Goal: Information Seeking & Learning: Check status

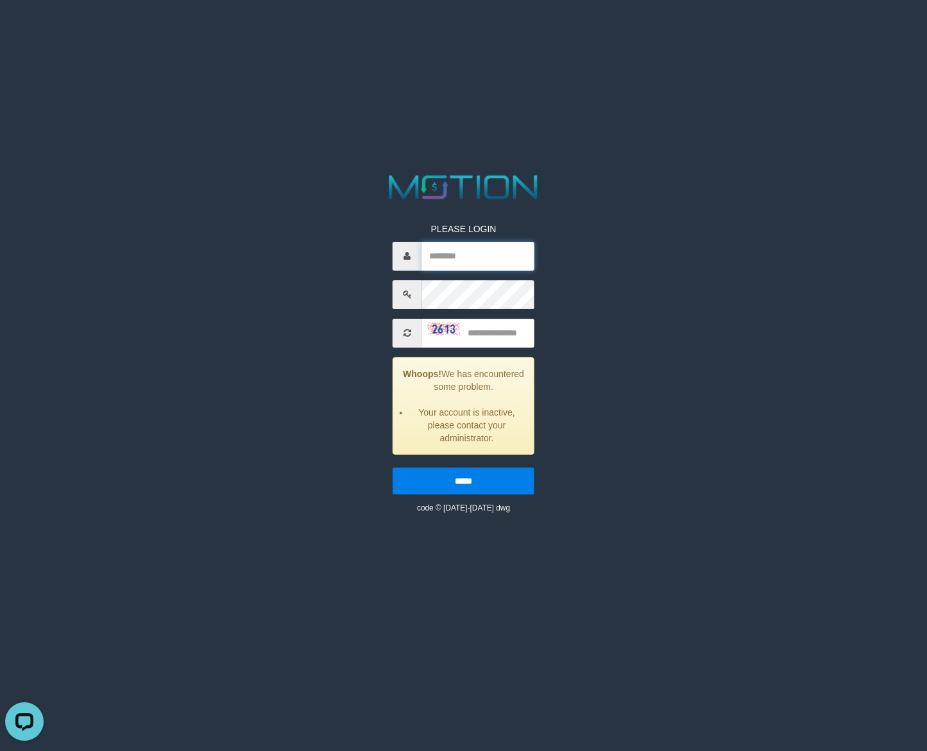
click at [450, 252] on input "text" at bounding box center [477, 256] width 113 height 29
paste input "*******"
type input "*******"
click at [489, 332] on input "text" at bounding box center [477, 333] width 113 height 29
type input "****"
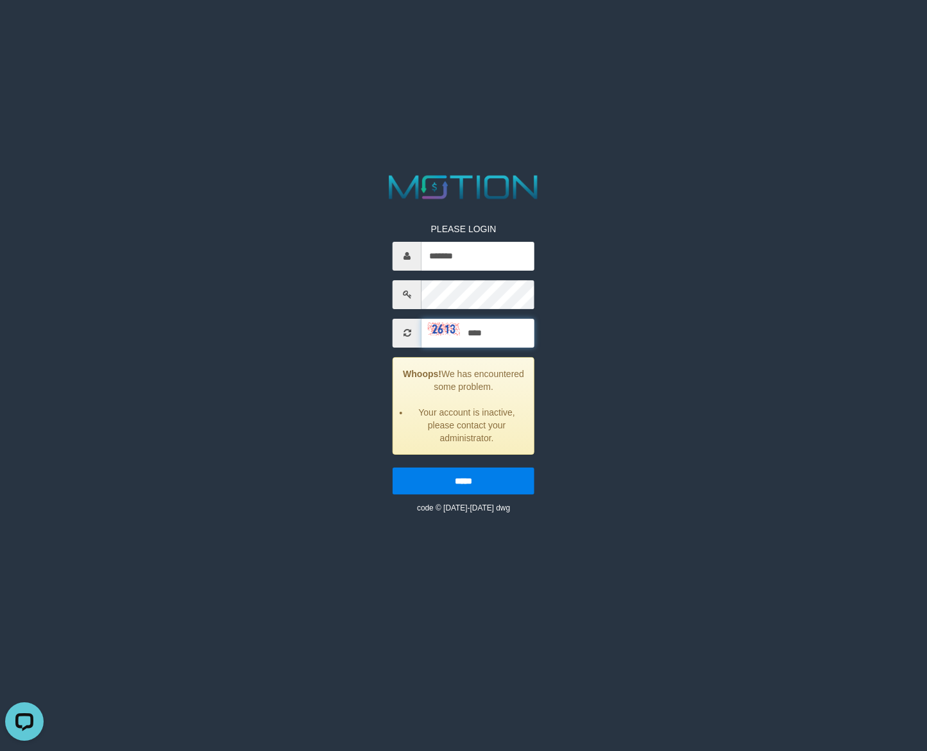
click at [393, 468] on input "*****" at bounding box center [464, 481] width 142 height 27
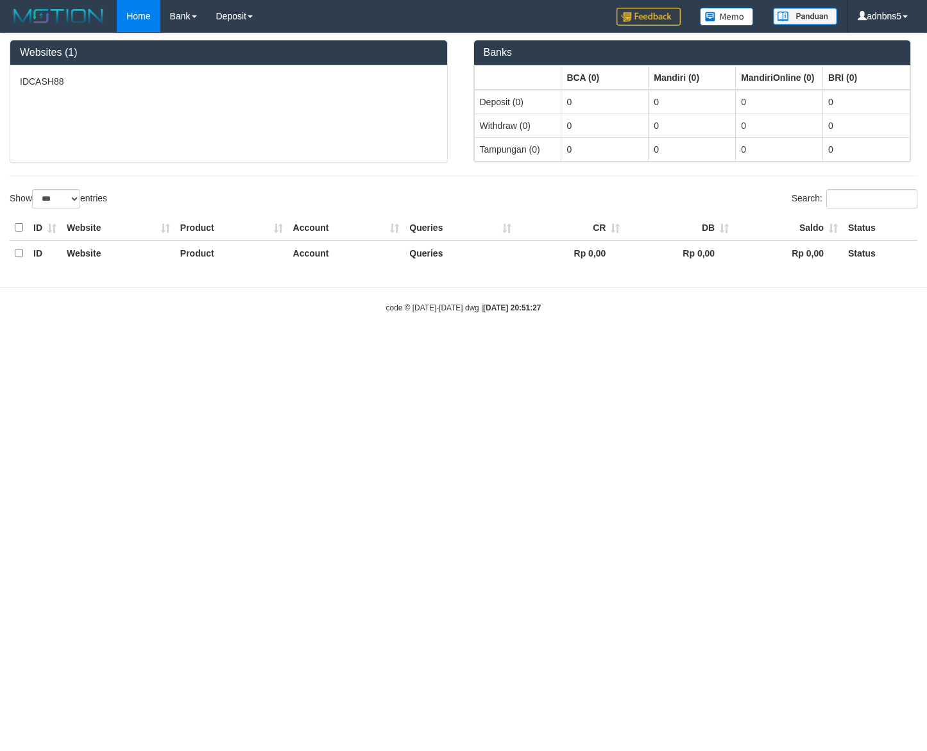
select select "***"
click at [248, 49] on link "PGA History" at bounding box center [257, 44] width 101 height 17
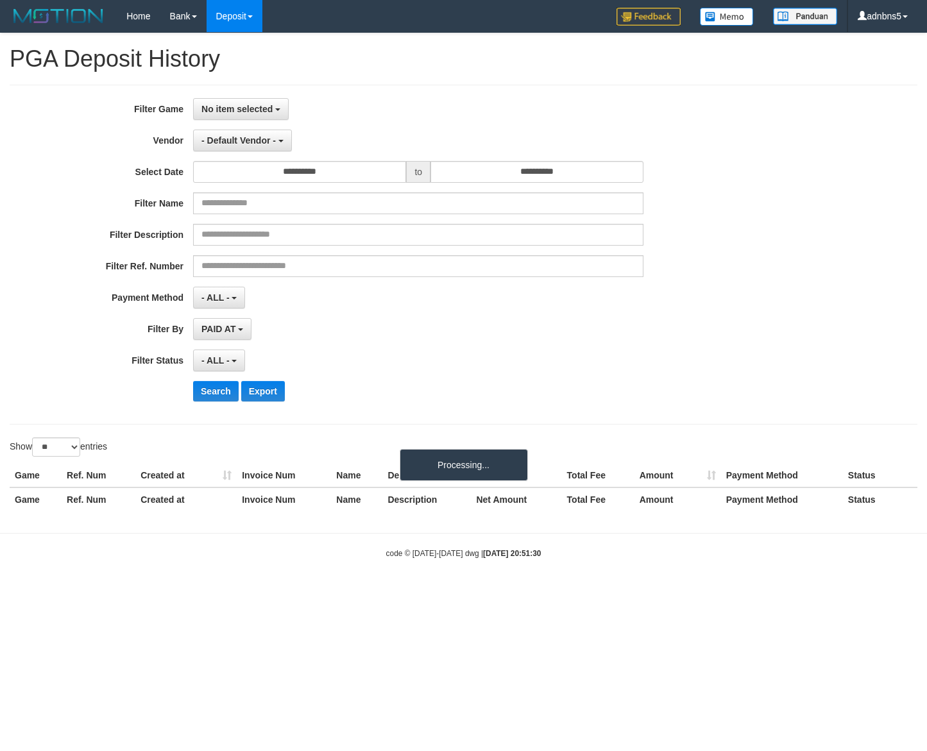
select select
select select "**"
click at [266, 103] on button "No item selected" at bounding box center [241, 109] width 96 height 22
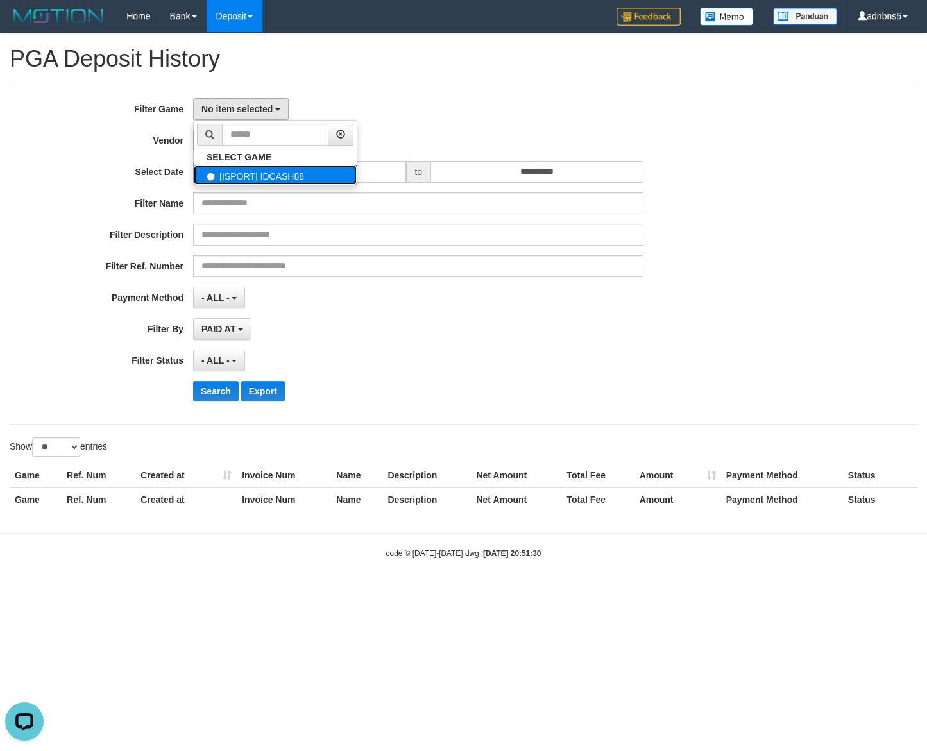
drag, startPoint x: 271, startPoint y: 173, endPoint x: 262, endPoint y: 157, distance: 18.4
click at [270, 173] on label "[ISPORT] IDCASH88" at bounding box center [275, 175] width 163 height 19
select select "***"
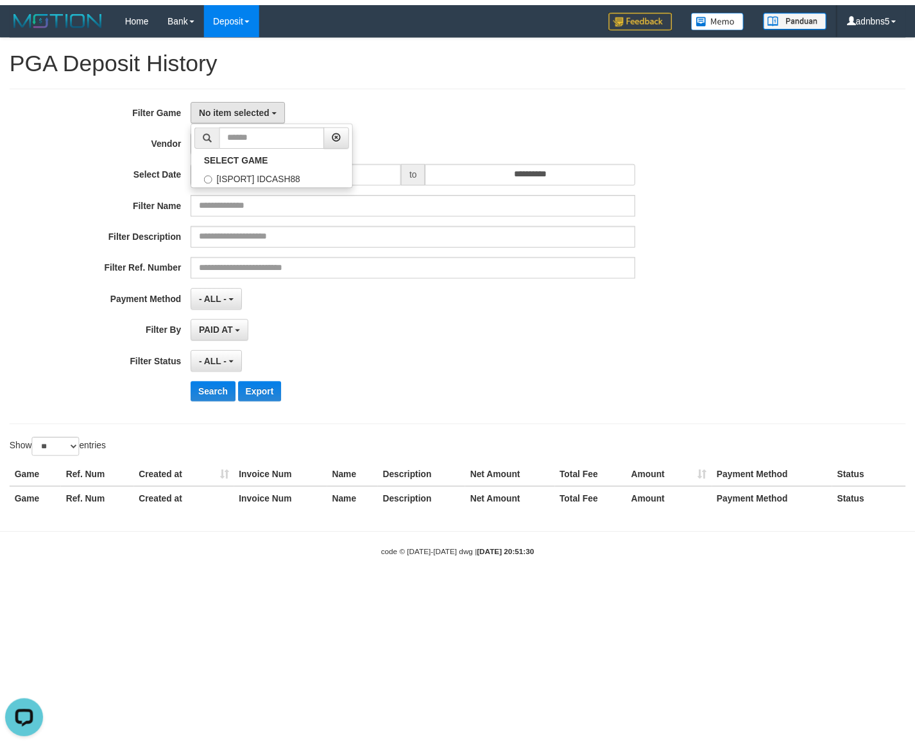
scroll to position [11, 0]
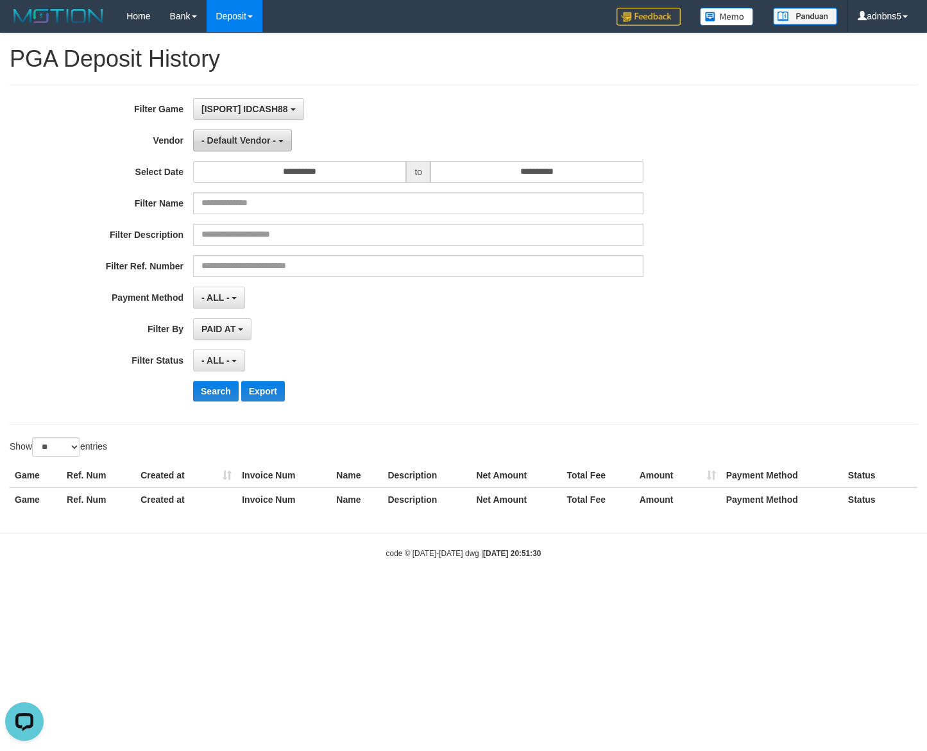
click at [259, 146] on span "- Default Vendor -" at bounding box center [238, 140] width 74 height 10
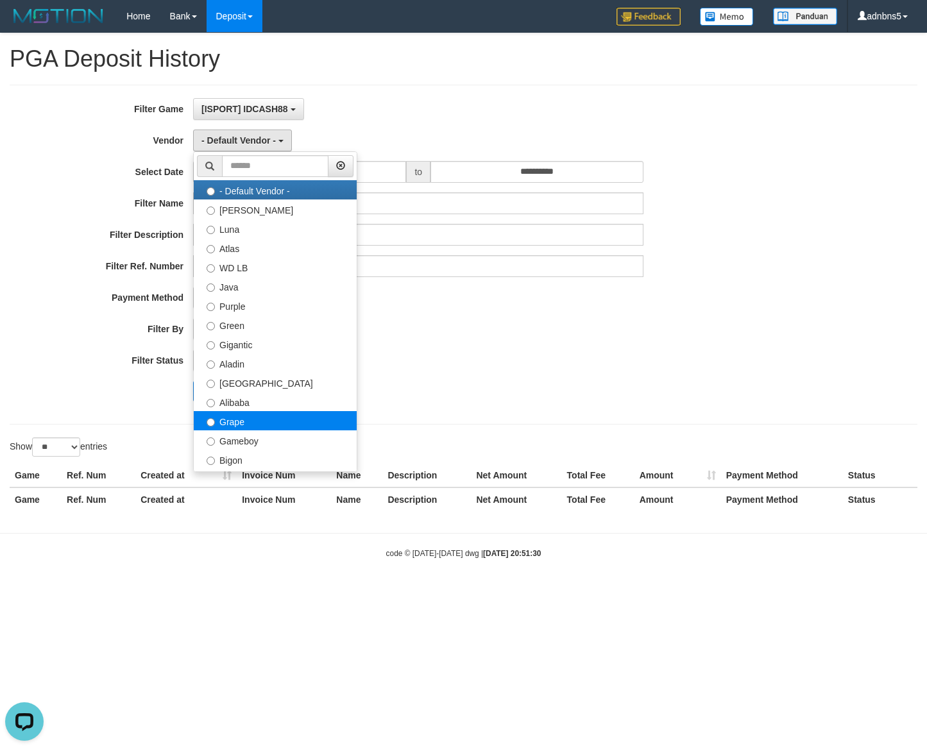
select select "**********"
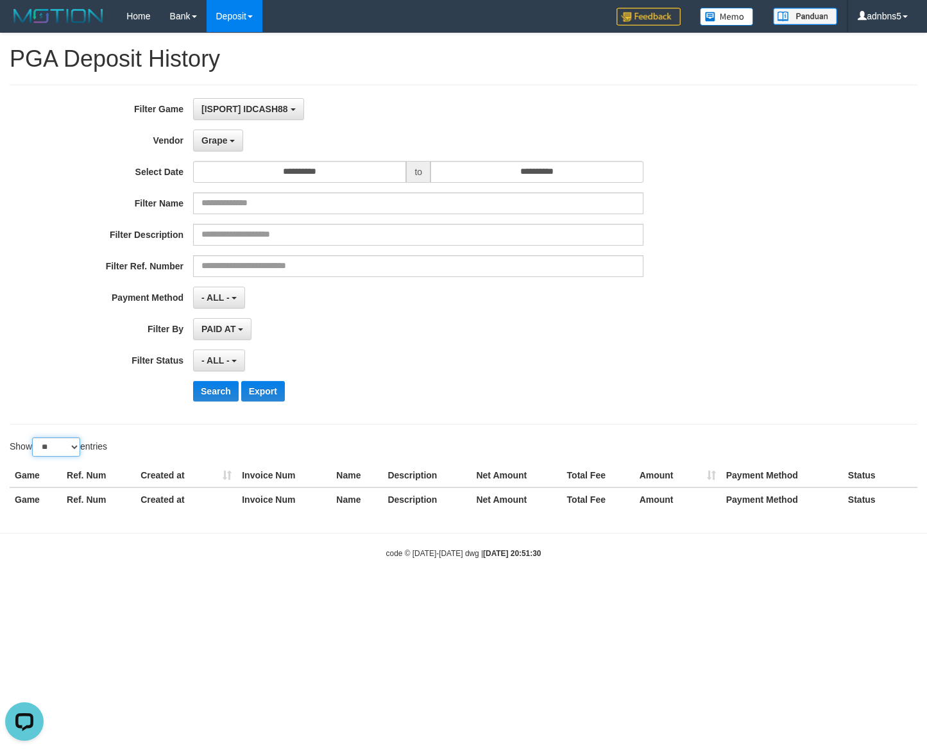
click at [72, 448] on select "** ** ** ***" at bounding box center [56, 447] width 48 height 19
select select "***"
click at [34, 439] on select "** ** ** ***" at bounding box center [56, 447] width 48 height 19
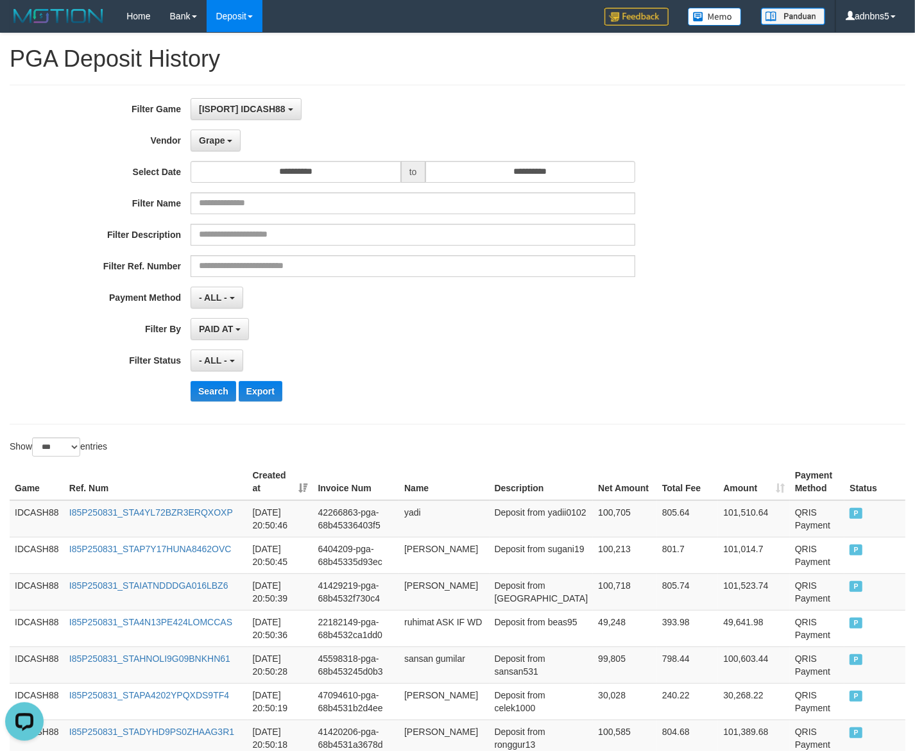
click at [472, 411] on div "**********" at bounding box center [381, 254] width 762 height 313
click at [225, 399] on button "Search" at bounding box center [214, 391] width 46 height 21
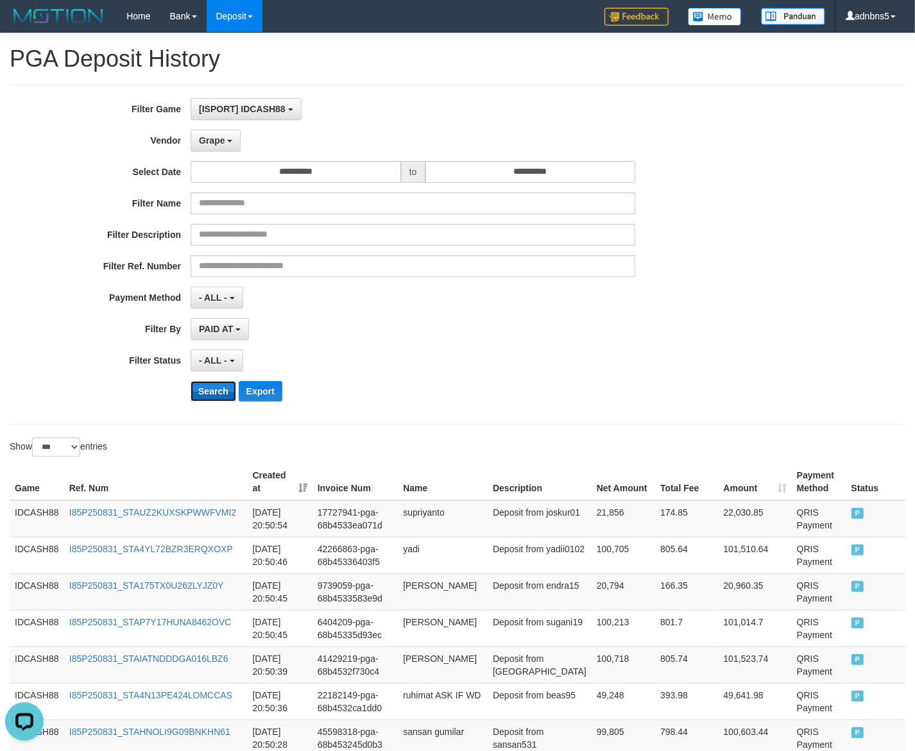
click at [209, 396] on button "Search" at bounding box center [214, 391] width 46 height 21
click at [496, 411] on div "**********" at bounding box center [381, 254] width 762 height 313
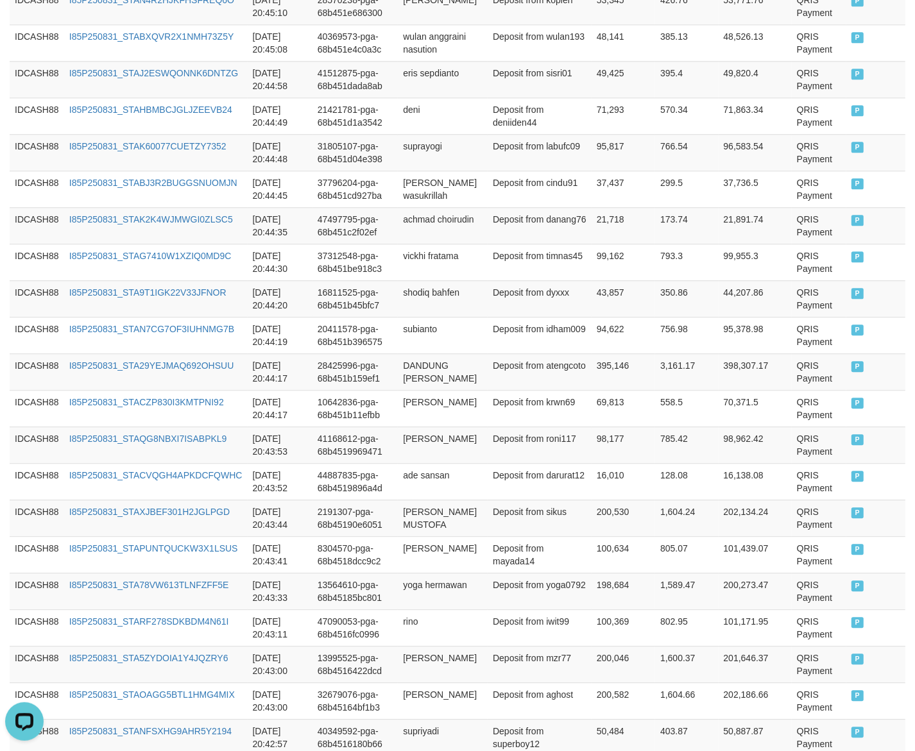
scroll to position [3587, 0]
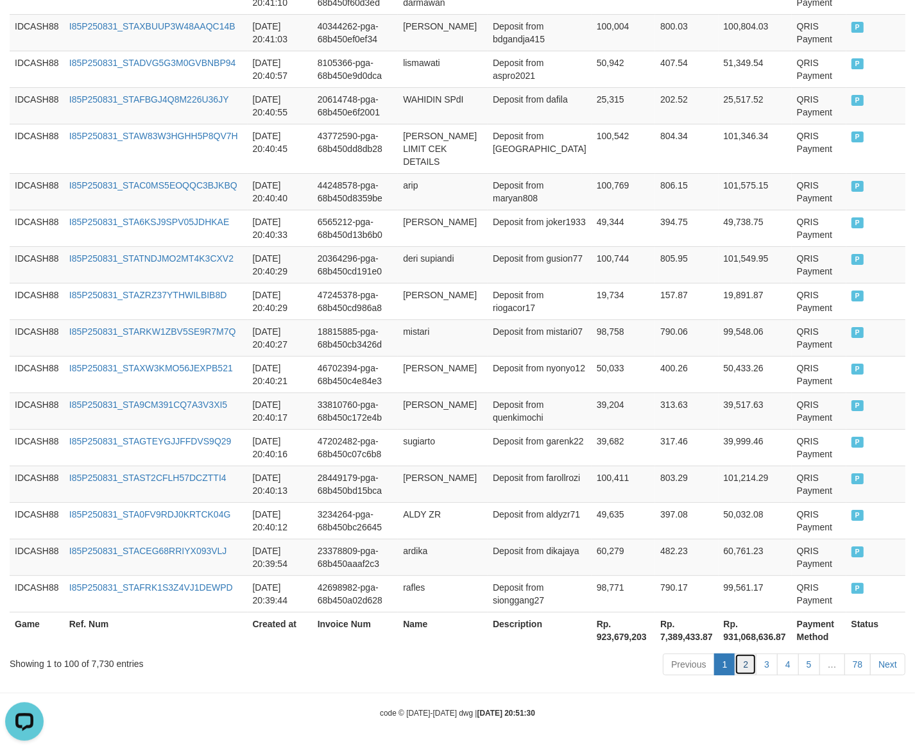
click at [741, 666] on link "2" at bounding box center [746, 665] width 22 height 22
click at [744, 661] on link "2" at bounding box center [746, 665] width 22 height 22
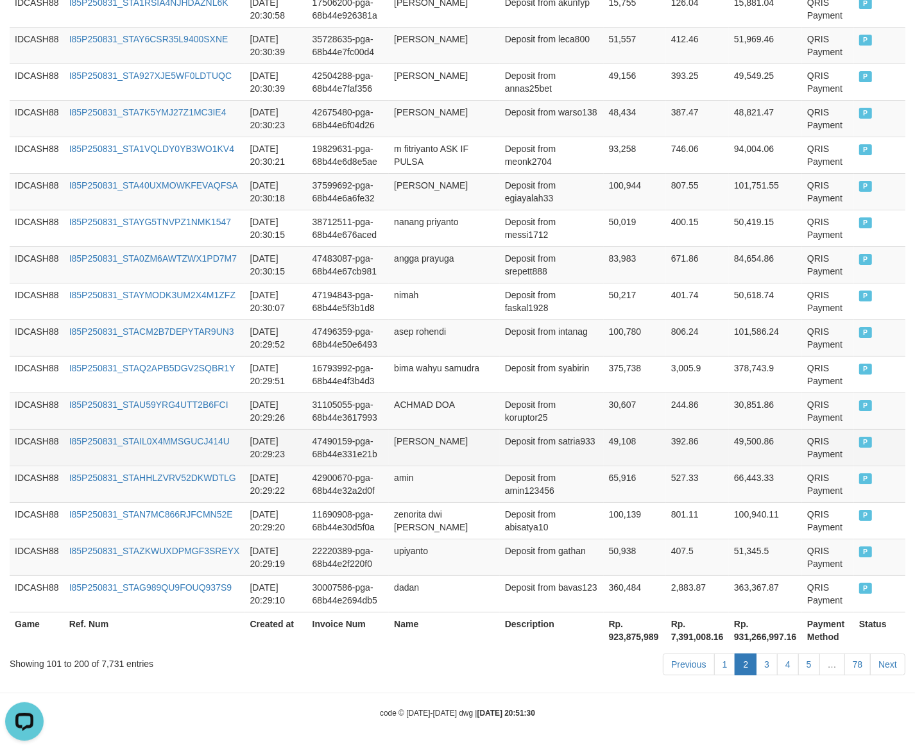
scroll to position [3574, 0]
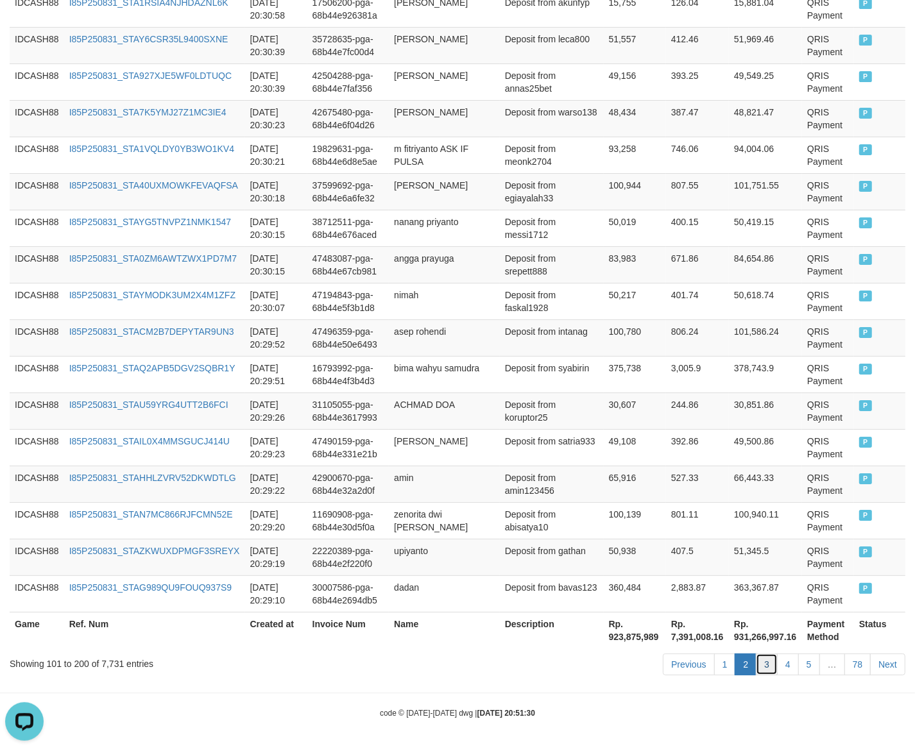
click at [768, 665] on link "3" at bounding box center [767, 665] width 22 height 22
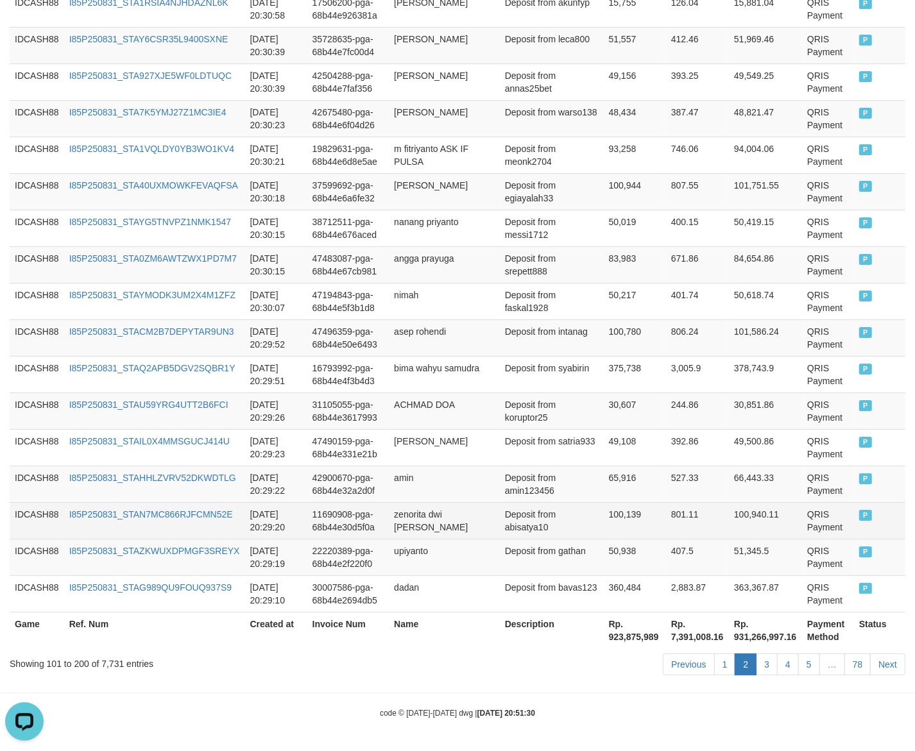
scroll to position [3612, 0]
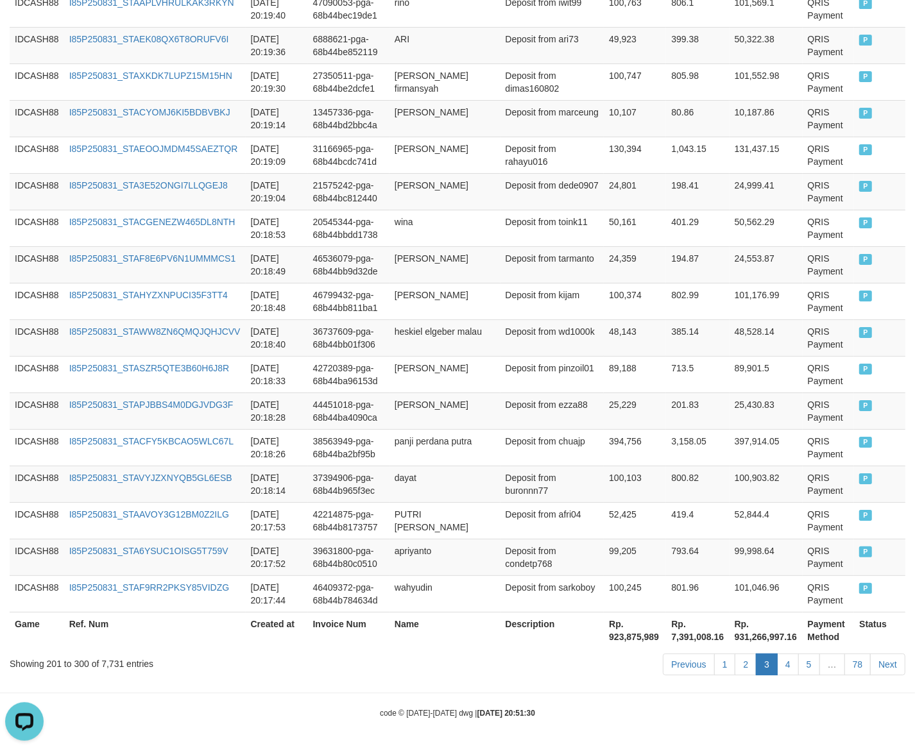
click at [729, 502] on td "52,844.4" at bounding box center [765, 520] width 73 height 37
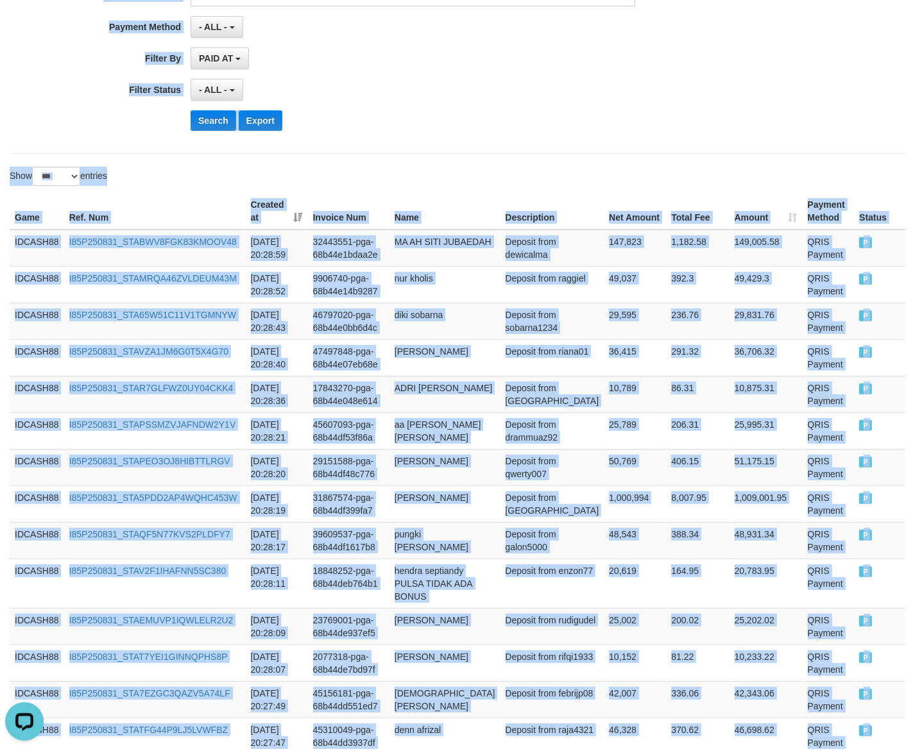
scroll to position [0, 0]
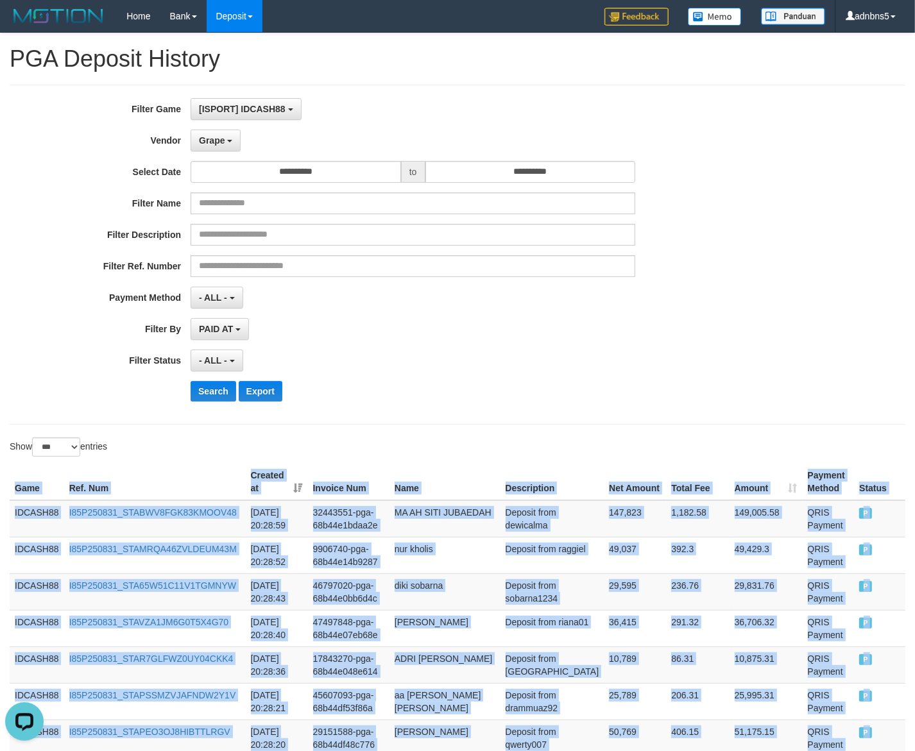
copy table "Game Ref. Num Created at Invoice Num Name Description Net Amount Total Fee Amou…"
drag, startPoint x: 857, startPoint y: 560, endPoint x: -6, endPoint y: 493, distance: 866.1
click at [210, 402] on button "Search" at bounding box center [214, 391] width 46 height 21
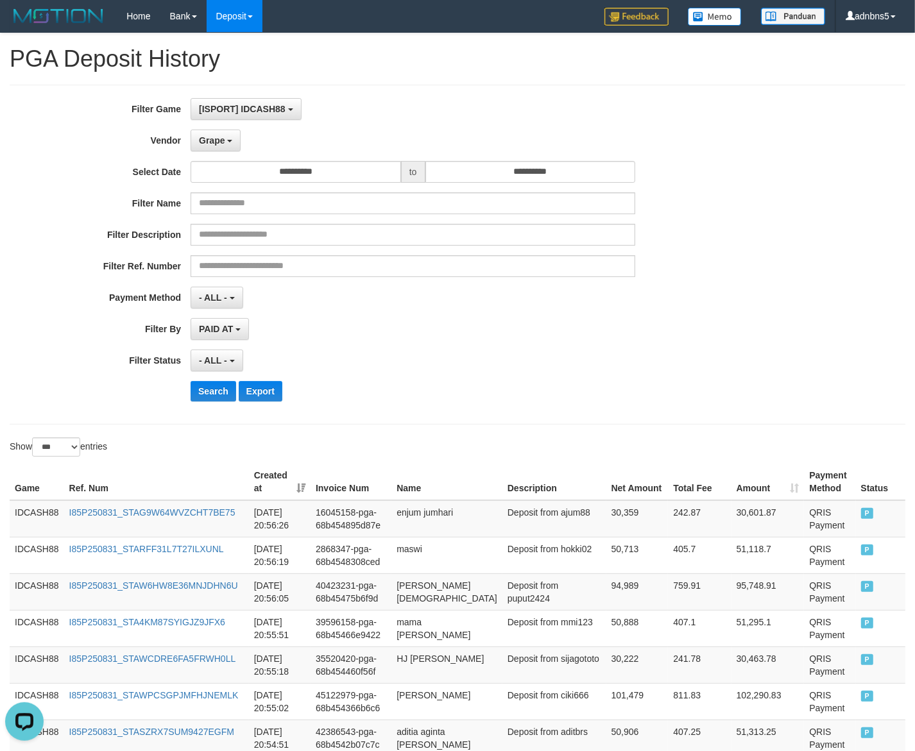
click at [386, 405] on div "**********" at bounding box center [381, 254] width 762 height 313
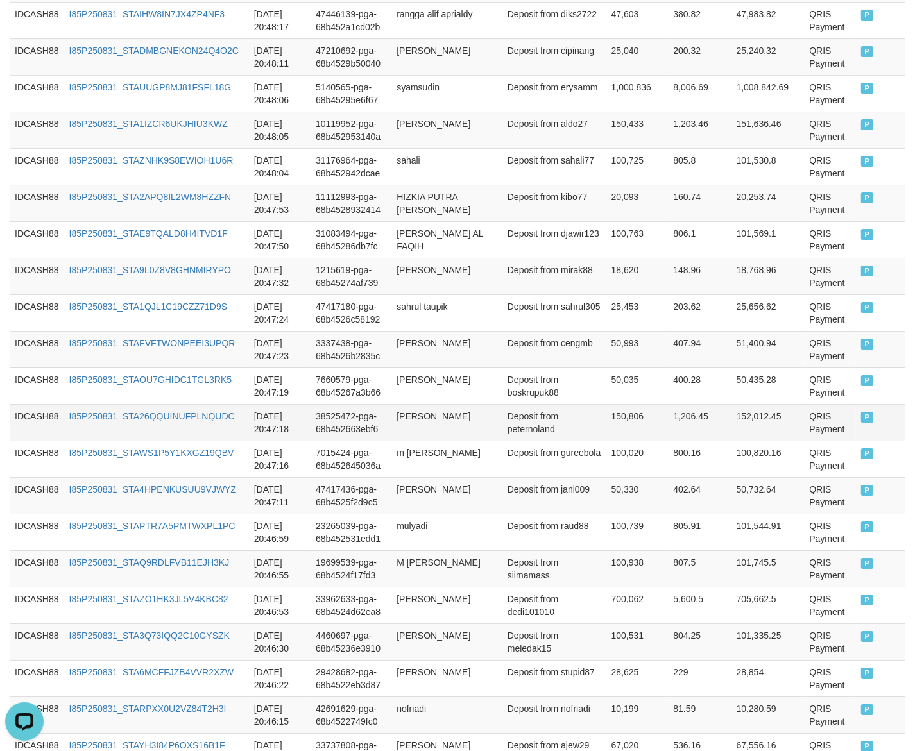
scroll to position [3587, 0]
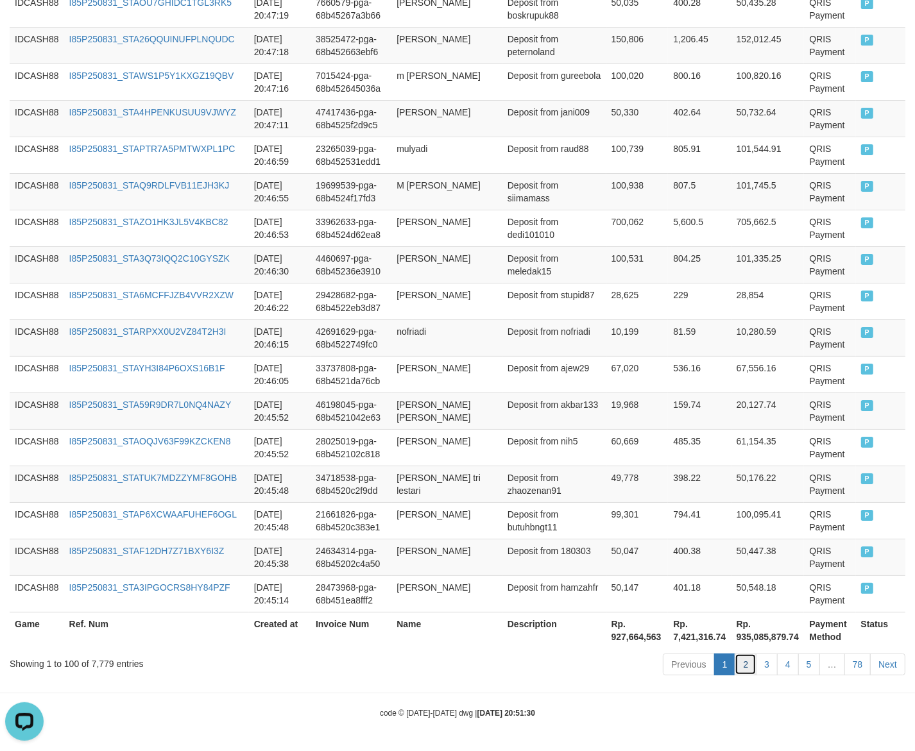
click at [745, 663] on link "2" at bounding box center [746, 665] width 22 height 22
click at [731, 544] on td "50,447.38" at bounding box center [767, 557] width 73 height 37
click at [747, 666] on link "2" at bounding box center [746, 665] width 22 height 22
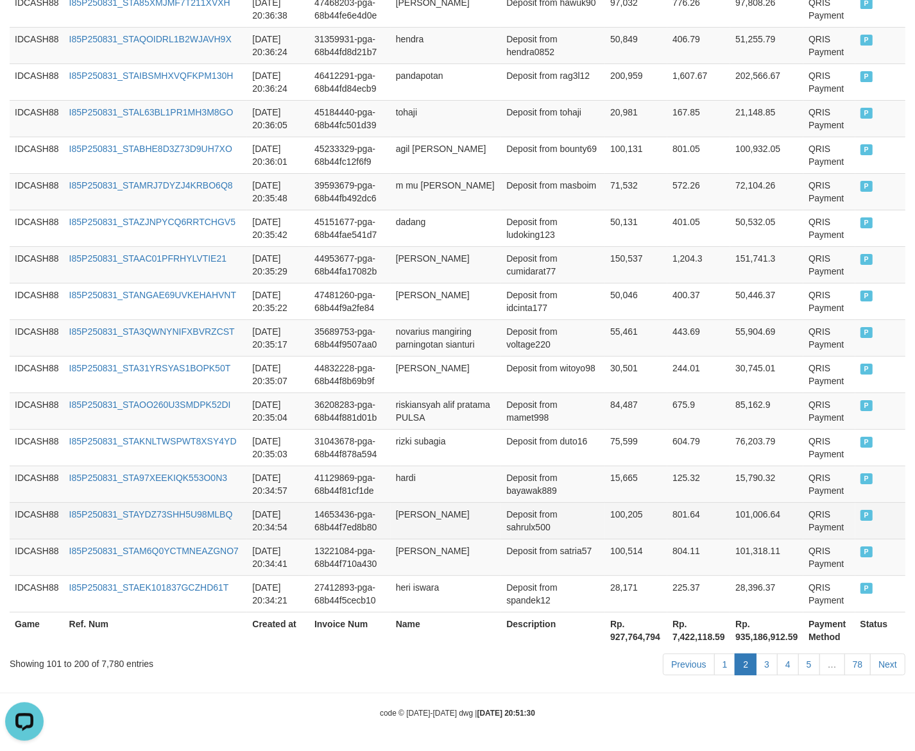
click at [674, 531] on td "801.64" at bounding box center [698, 520] width 63 height 37
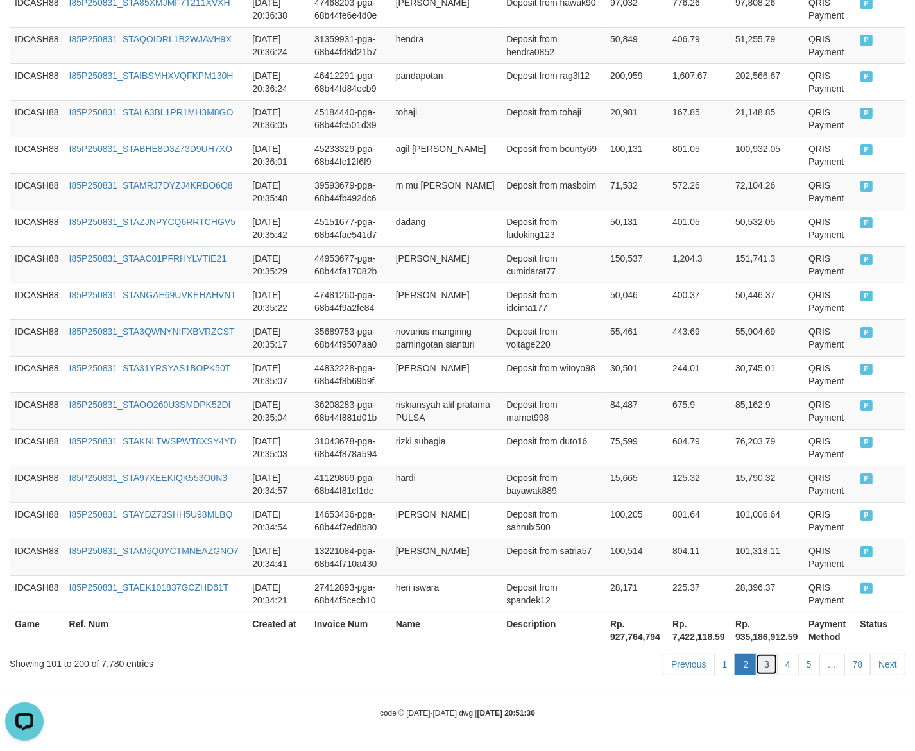
click at [769, 667] on link "3" at bounding box center [767, 665] width 22 height 22
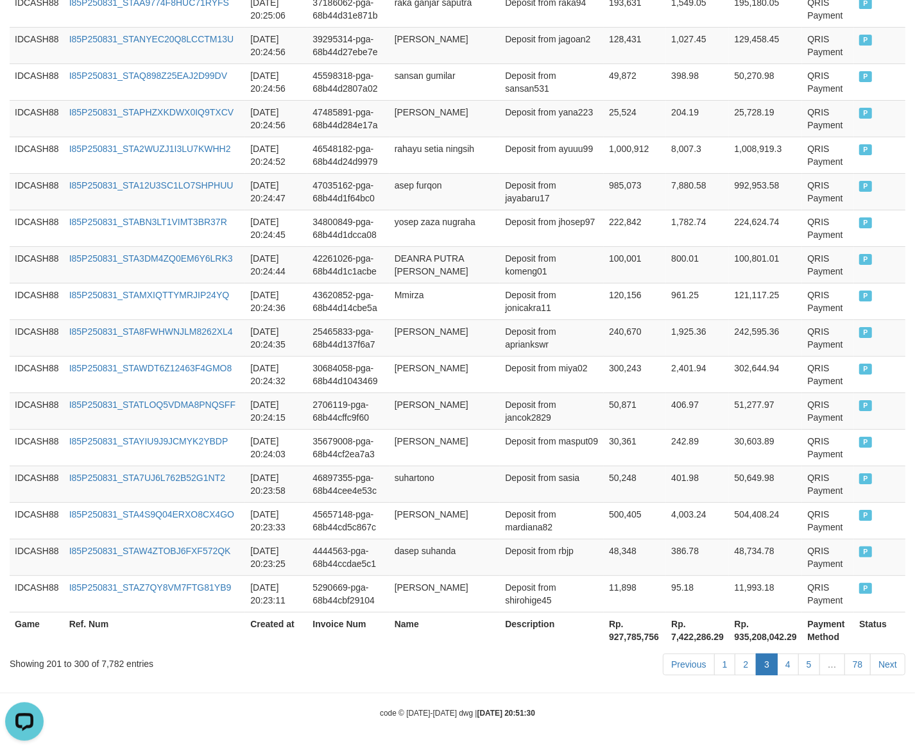
scroll to position [3612, 0]
click at [729, 459] on td "30,603.89" at bounding box center [765, 447] width 73 height 37
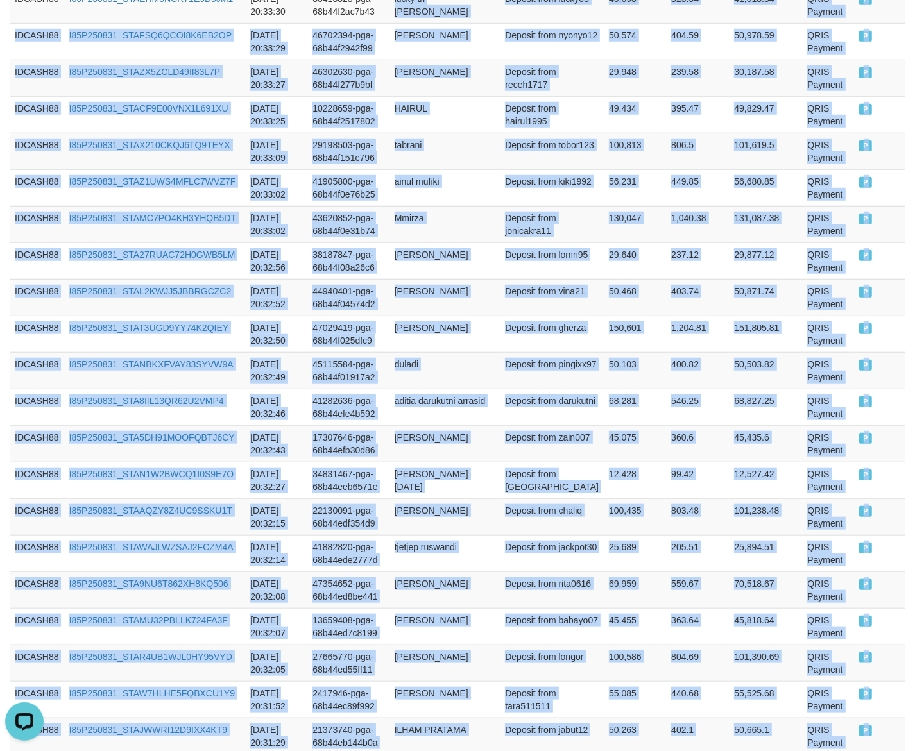
scroll to position [0, 0]
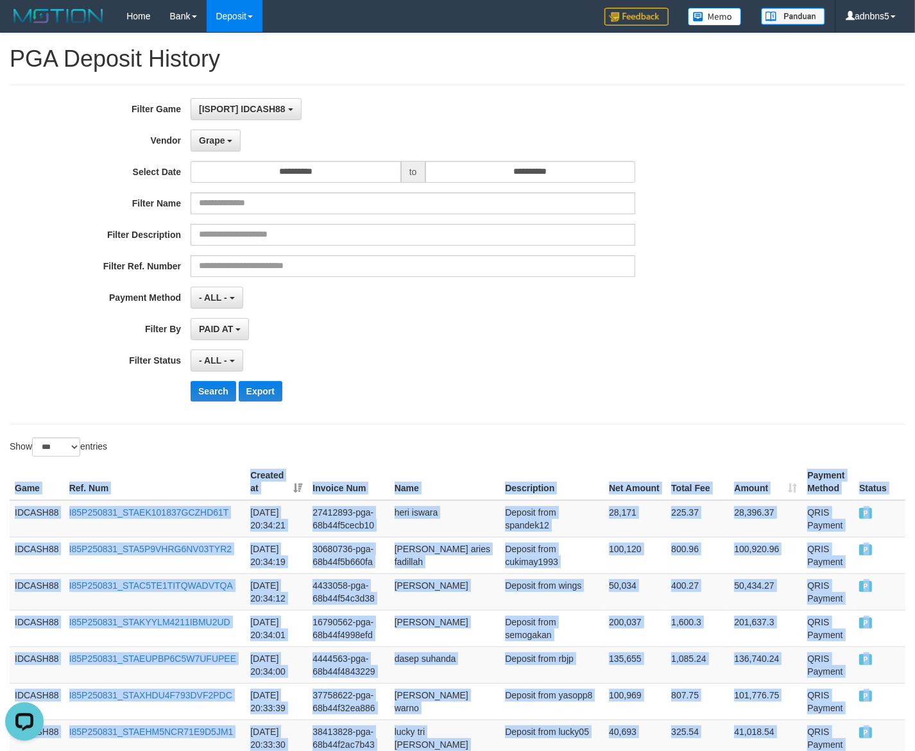
copy table "Game Ref. Num Created at Invoice Num Name Description Net Amount Total Fee Amou…"
drag, startPoint x: 860, startPoint y: 555, endPoint x: -6, endPoint y: 491, distance: 869.0
click at [225, 401] on button "Search" at bounding box center [214, 391] width 46 height 21
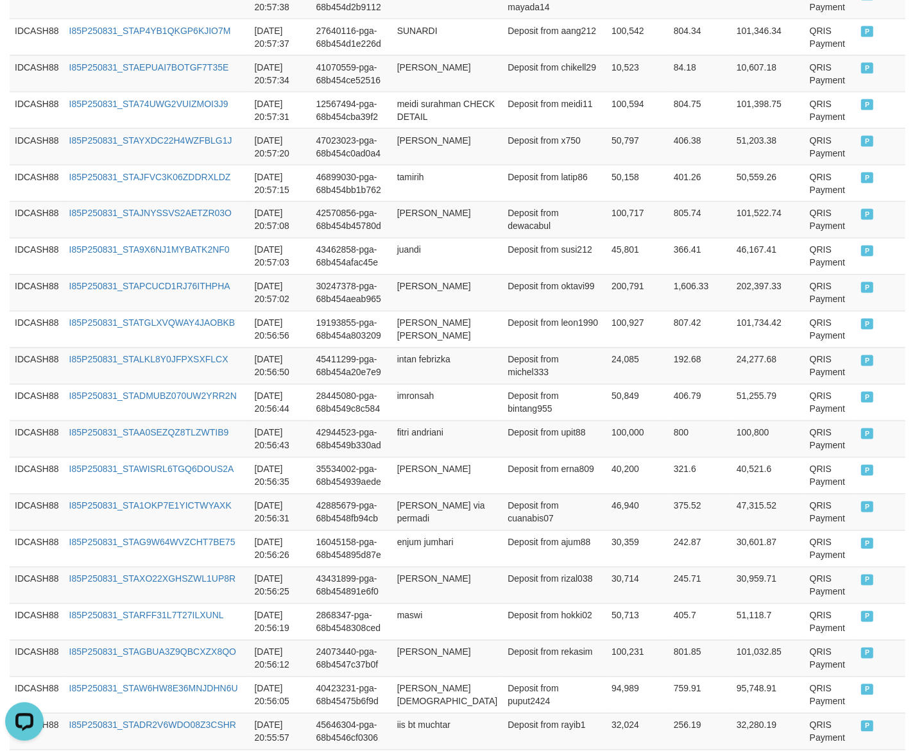
scroll to position [3587, 0]
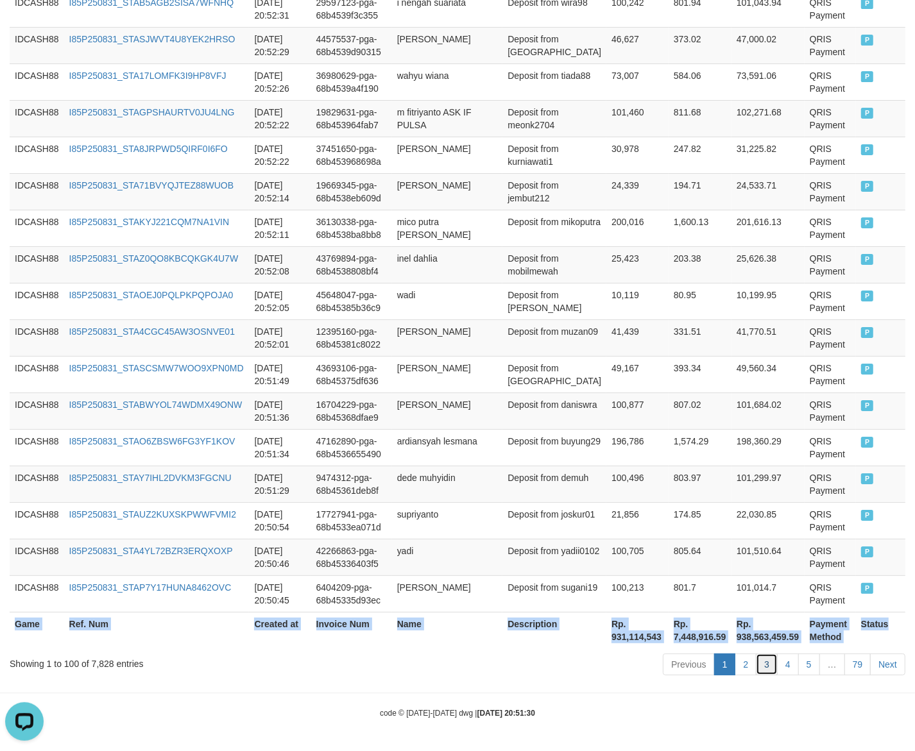
click at [768, 670] on link "3" at bounding box center [767, 665] width 22 height 22
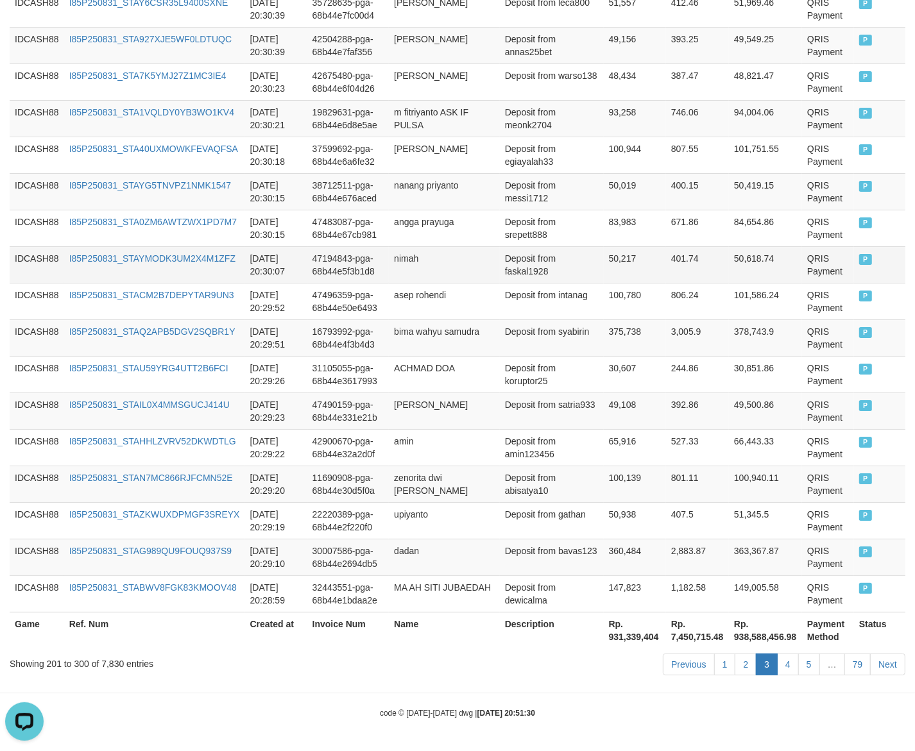
click at [527, 265] on td "Deposit from faskal1928" at bounding box center [552, 264] width 104 height 37
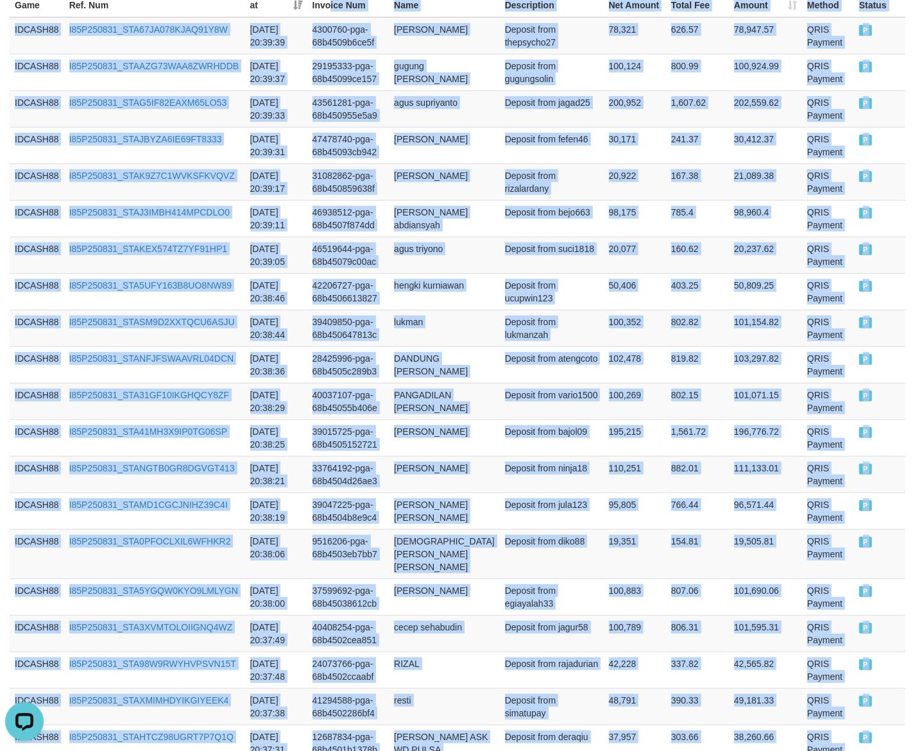
scroll to position [0, 0]
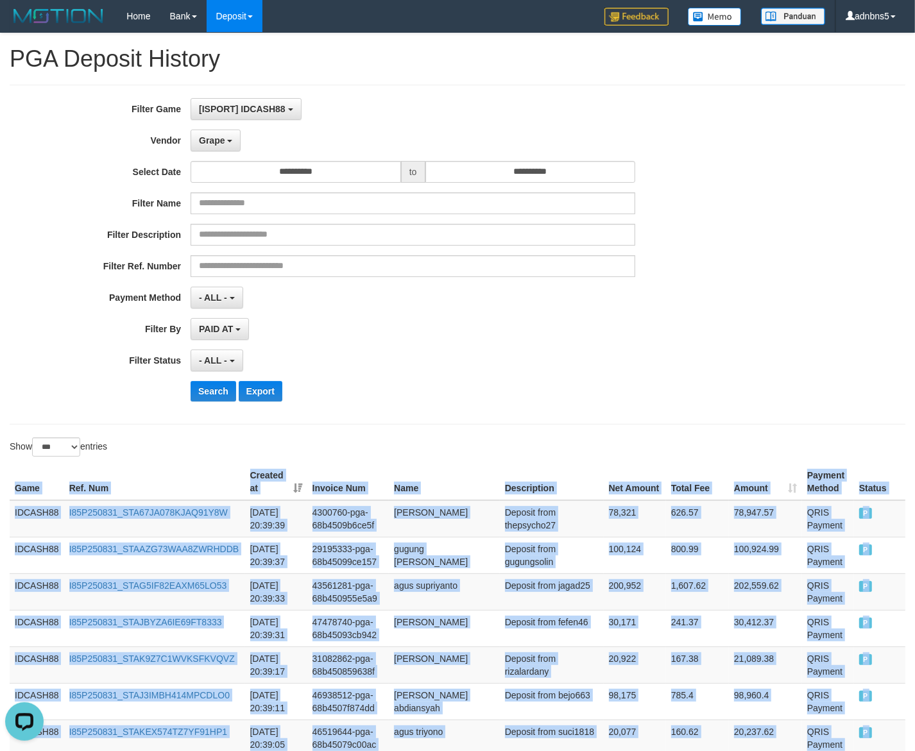
copy table "Game Ref. Num Created at Invoice Num Name Description Net Amount Total Fee Amou…"
drag, startPoint x: 871, startPoint y: 498, endPoint x: 13, endPoint y: 485, distance: 858.4
click at [223, 385] on button "Search" at bounding box center [214, 391] width 46 height 21
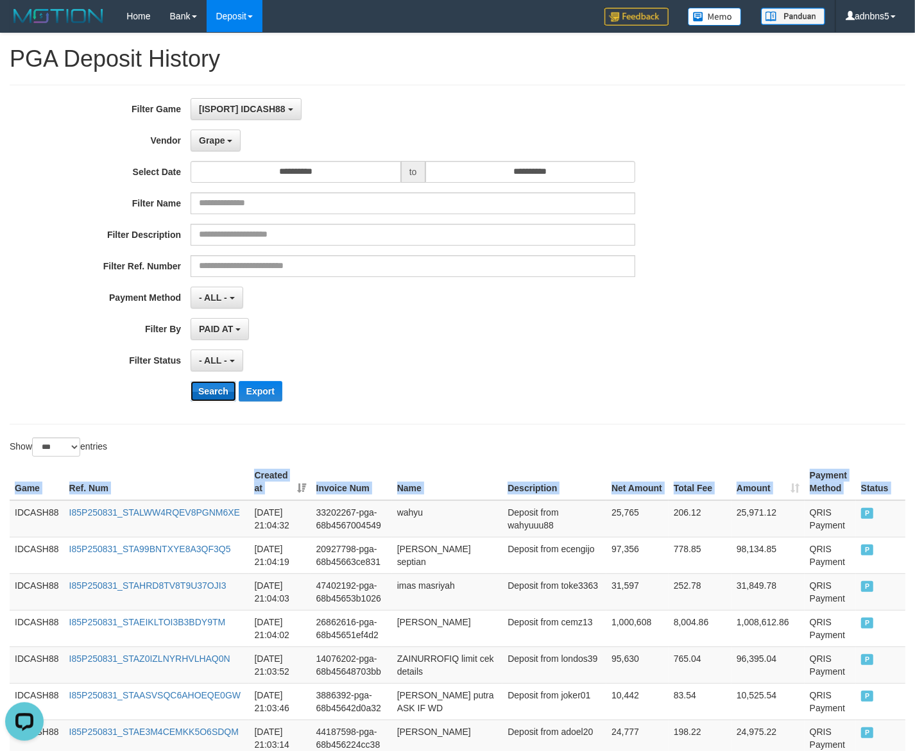
click at [200, 388] on button "Search" at bounding box center [214, 391] width 46 height 21
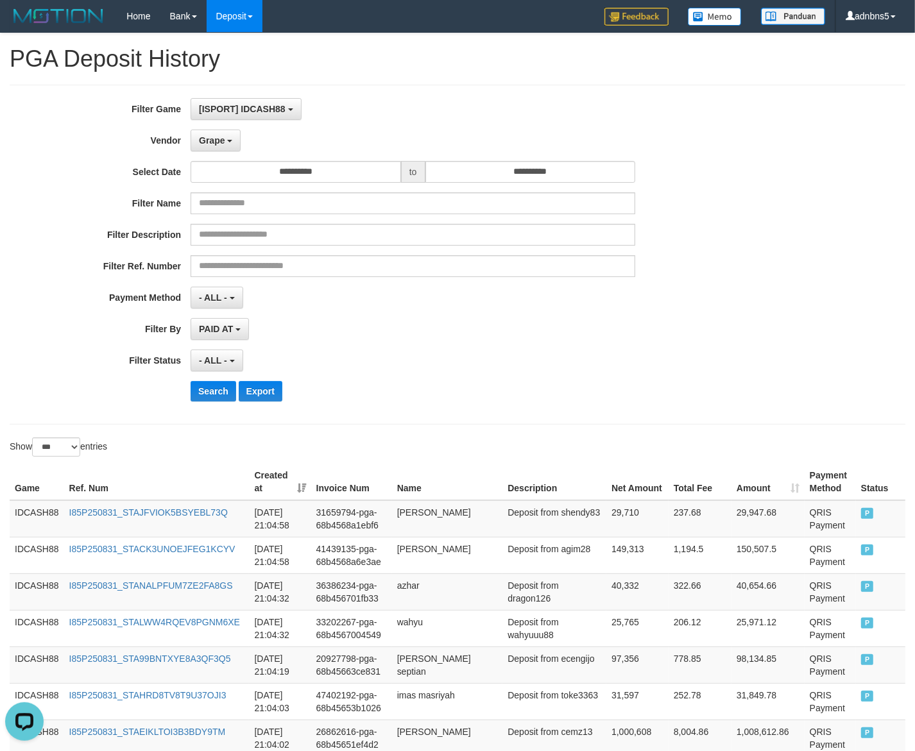
click at [683, 401] on div "Search Export" at bounding box center [477, 391] width 572 height 21
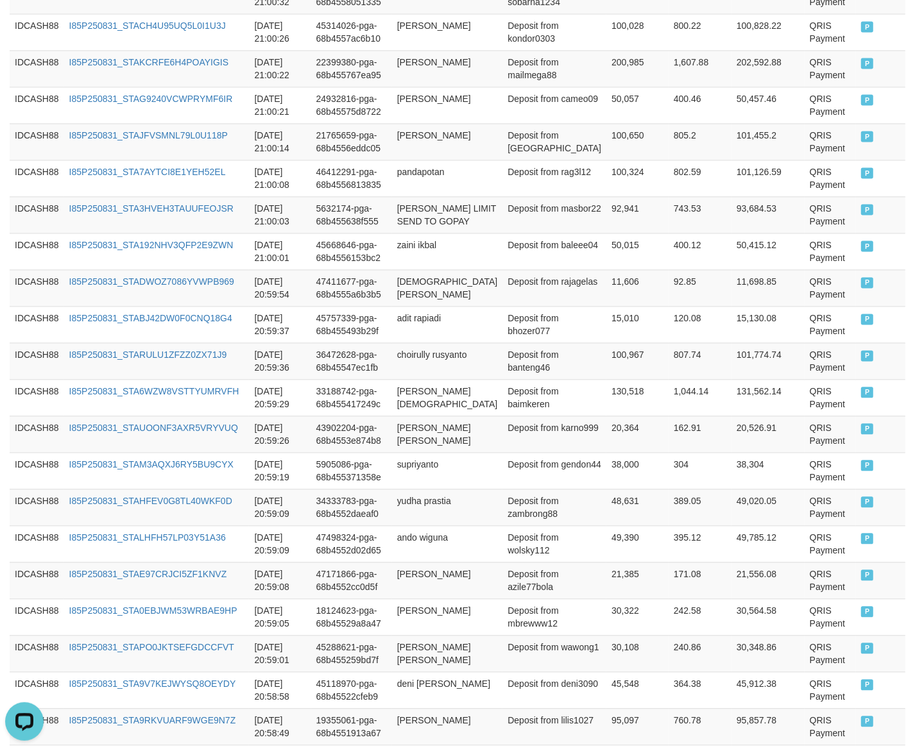
scroll to position [3574, 0]
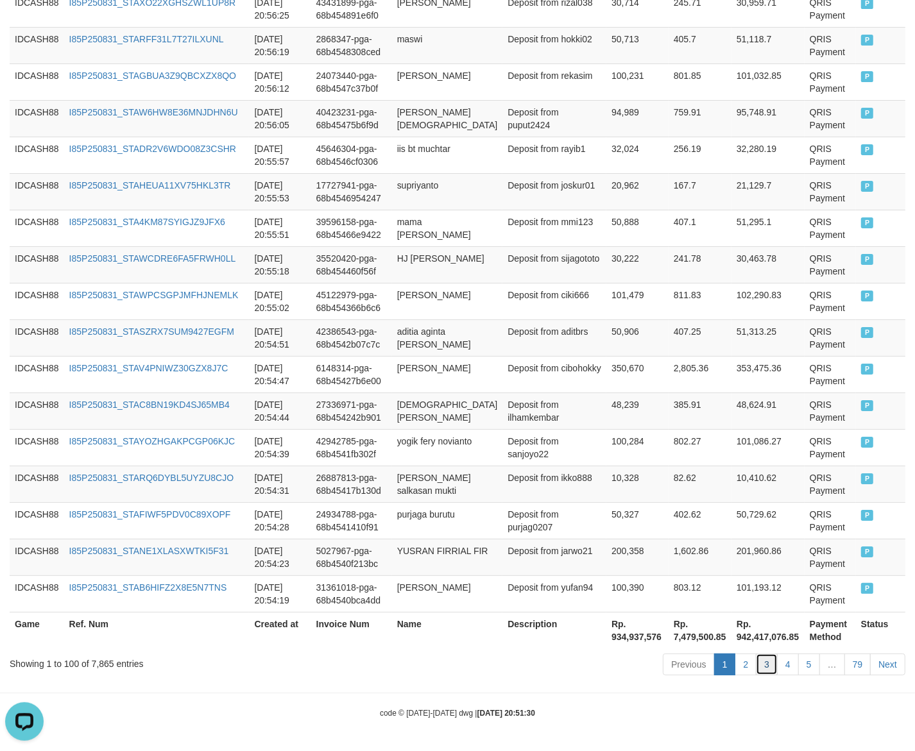
click at [769, 663] on link "3" at bounding box center [767, 665] width 22 height 22
click at [768, 659] on link "3" at bounding box center [767, 665] width 22 height 22
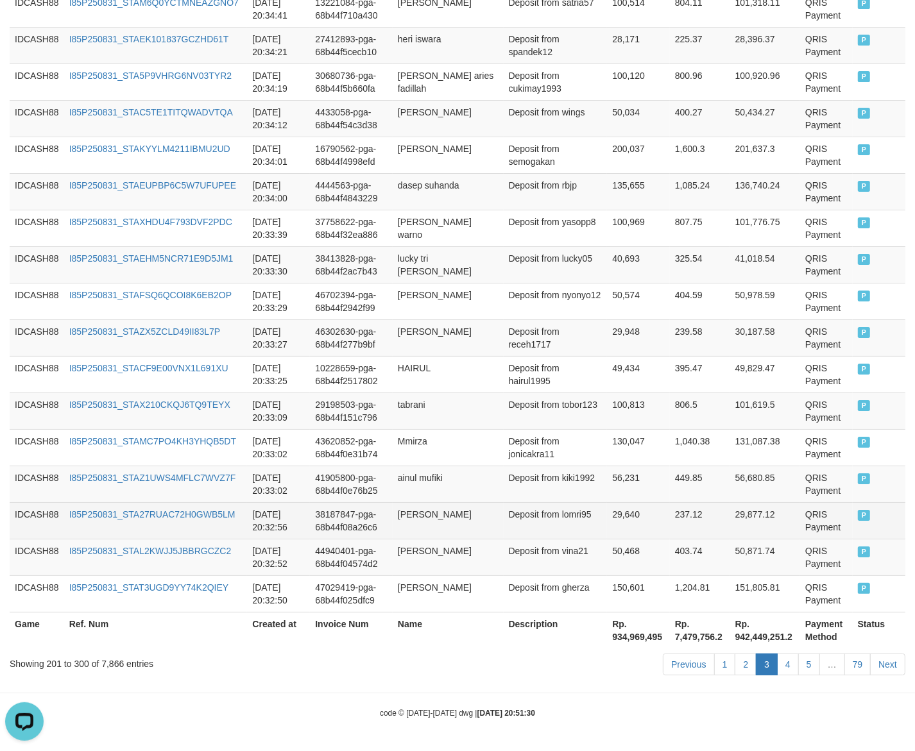
click at [670, 511] on td "237.12" at bounding box center [700, 520] width 60 height 37
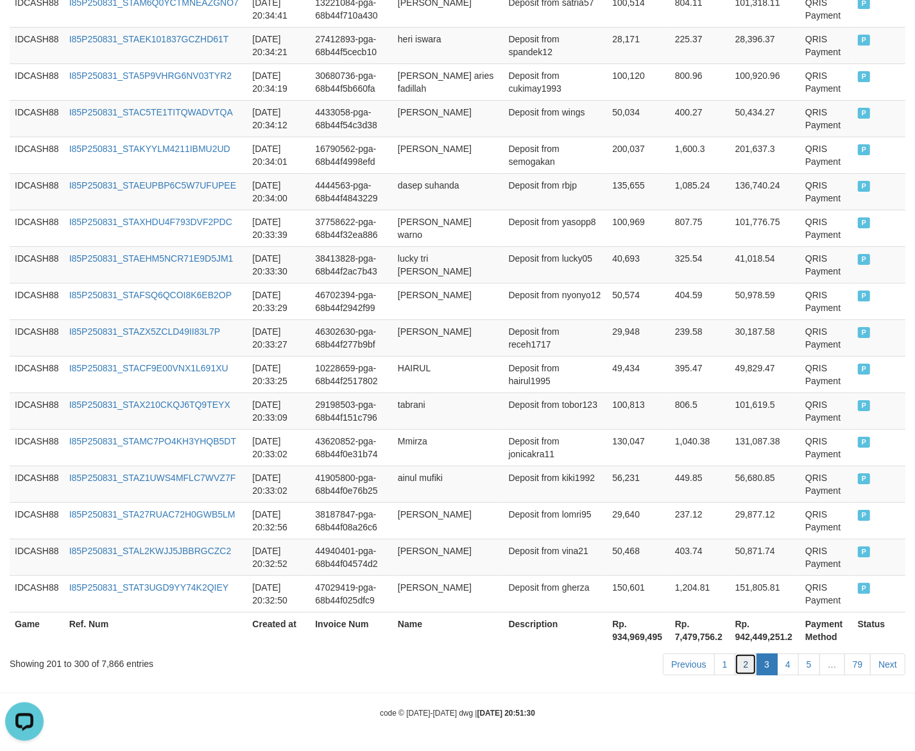
click at [751, 666] on link "2" at bounding box center [746, 665] width 22 height 22
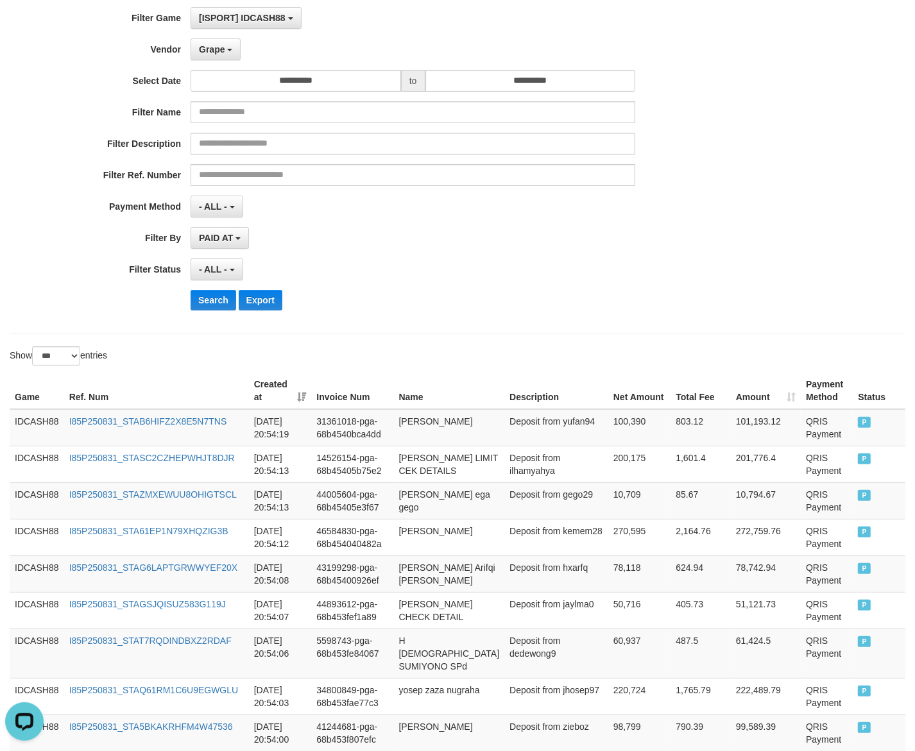
scroll to position [0, 0]
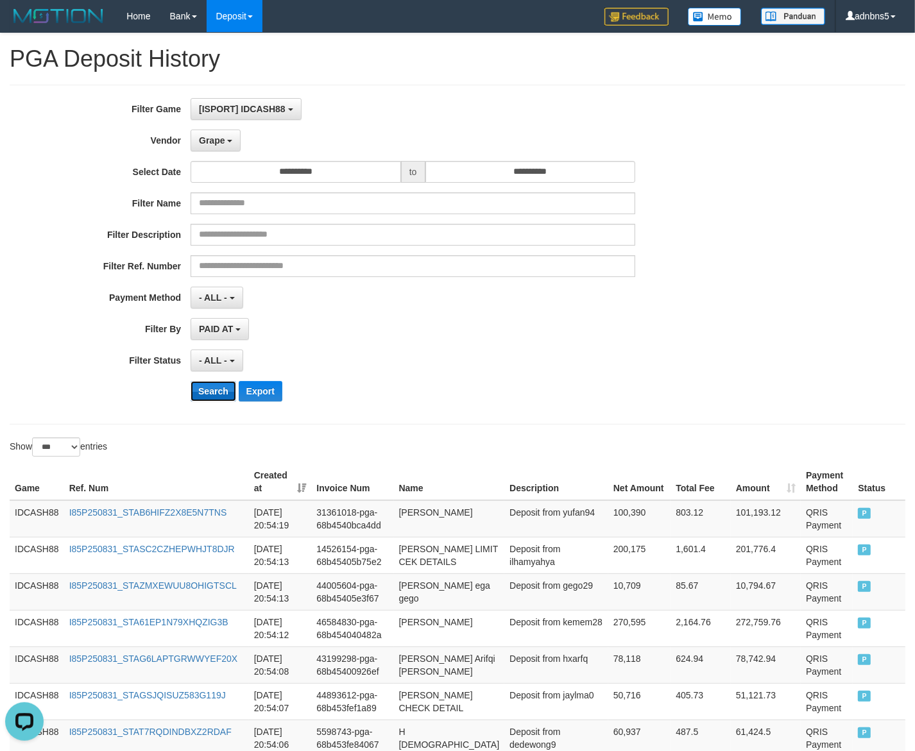
click at [213, 390] on button "Search" at bounding box center [214, 391] width 46 height 21
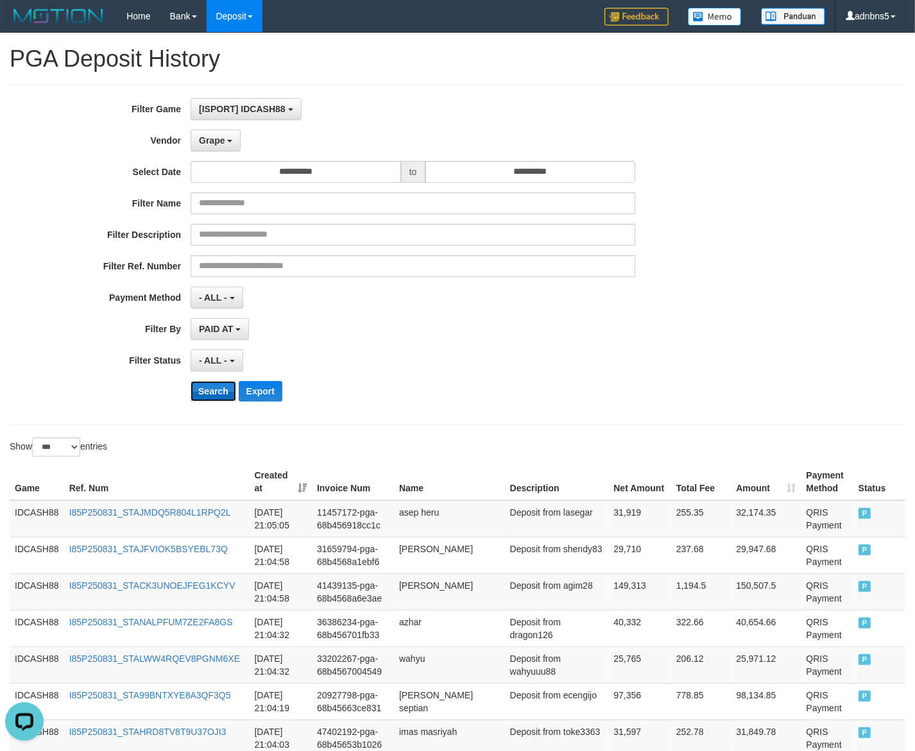
click at [213, 389] on button "Search" at bounding box center [214, 391] width 46 height 21
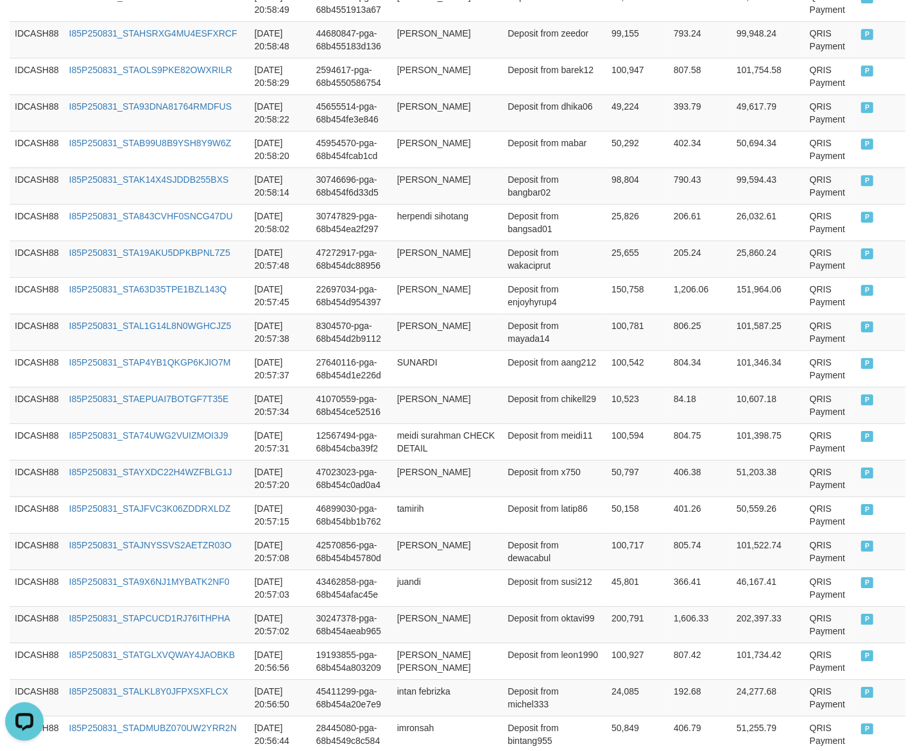
scroll to position [3574, 0]
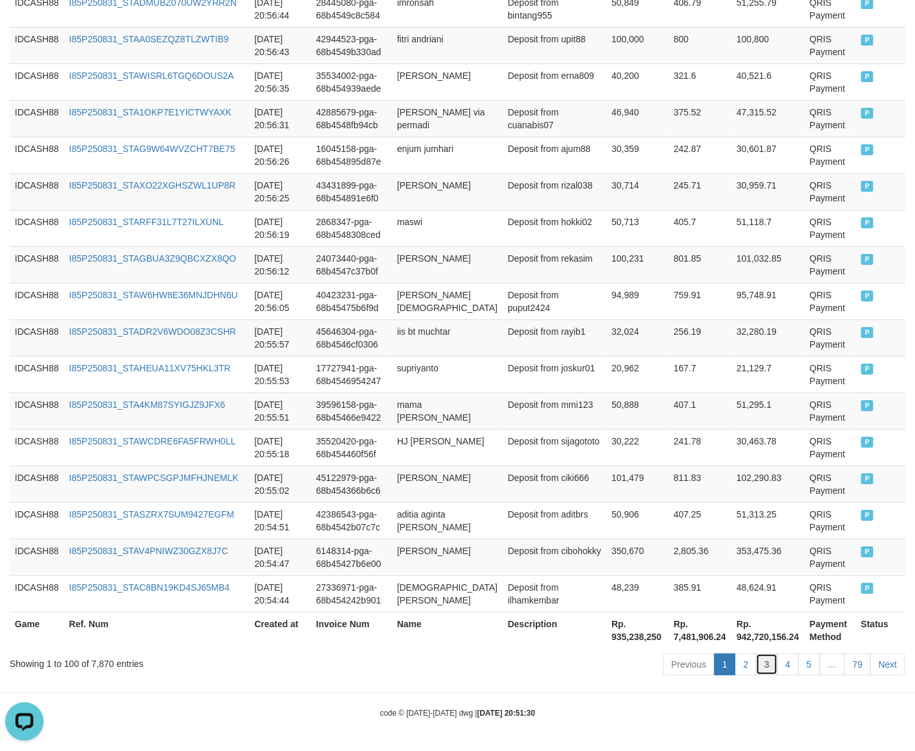
click at [765, 670] on link "3" at bounding box center [767, 665] width 22 height 22
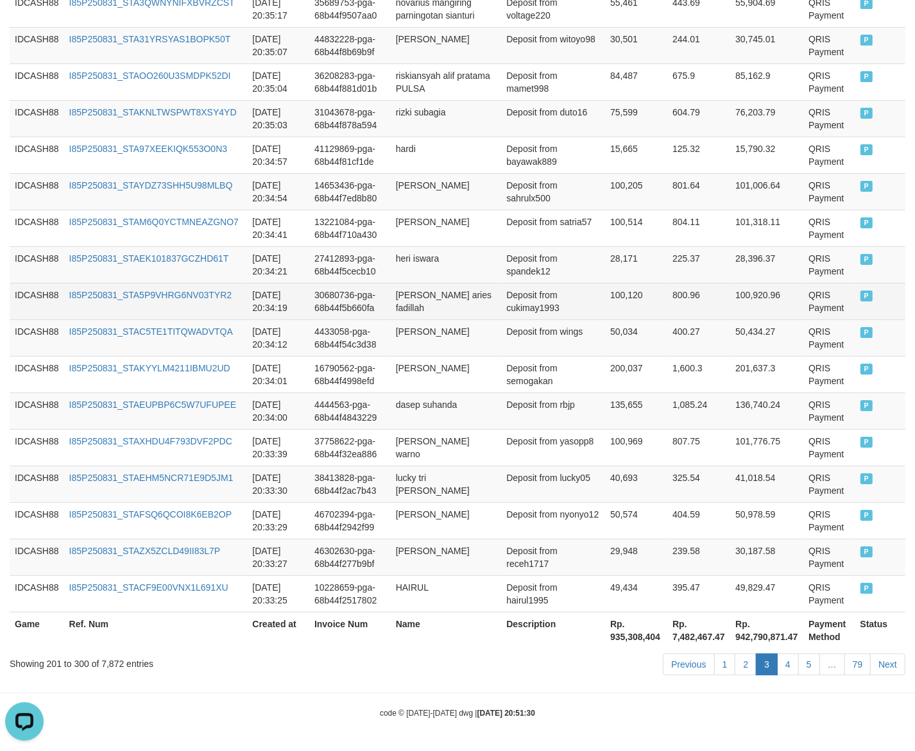
scroll to position [3587, 0]
click at [605, 296] on td "100,120" at bounding box center [636, 301] width 62 height 37
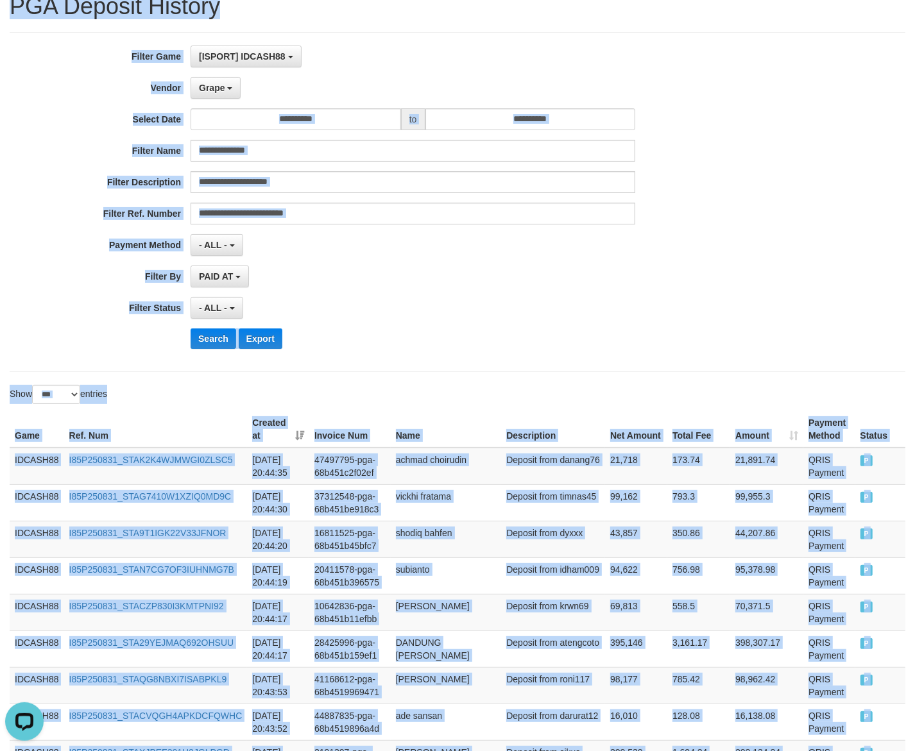
scroll to position [0, 0]
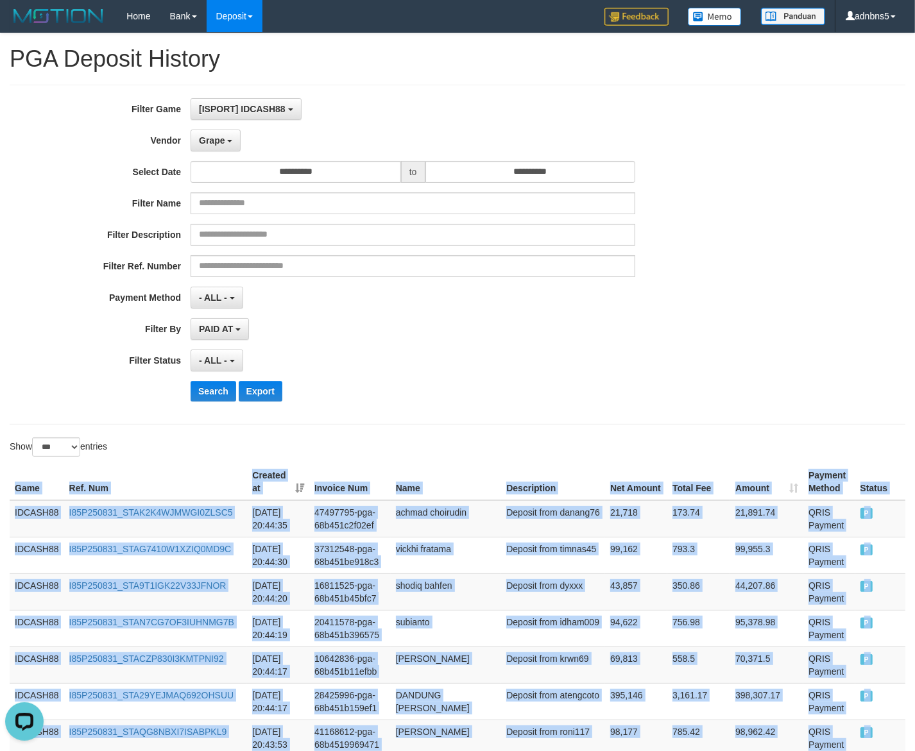
copy table "Game Ref. Num Created at Invoice Num Name Description Net Amount Total Fee Amou…"
drag, startPoint x: 874, startPoint y: 271, endPoint x: -6, endPoint y: 495, distance: 908.6
